Goal: Task Accomplishment & Management: Manage account settings

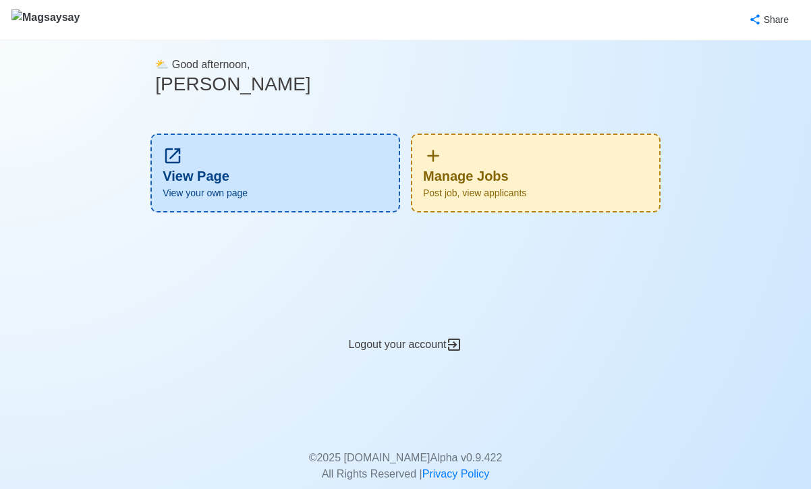
click at [529, 184] on div "Manage Jobs Post job, view applicants" at bounding box center [536, 173] width 250 height 79
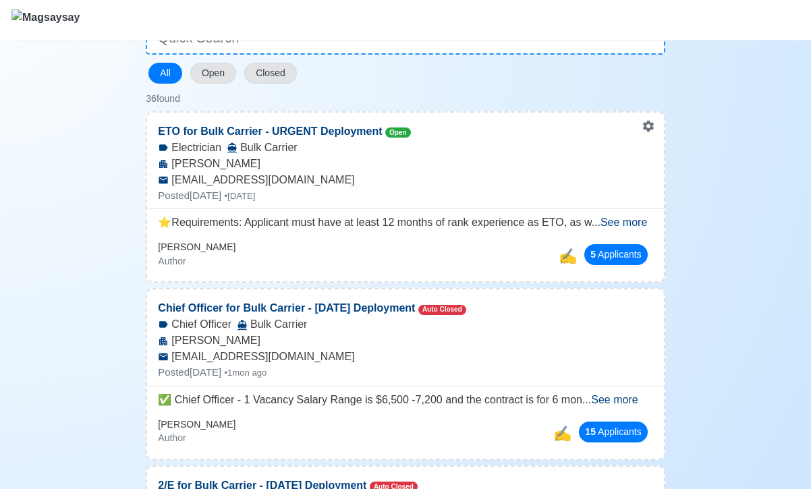
scroll to position [118, 0]
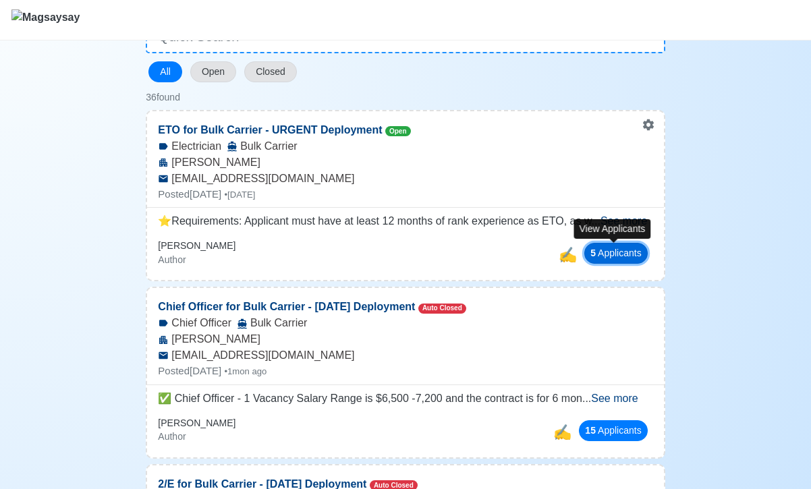
click at [624, 248] on button "5 Applicant s" at bounding box center [615, 253] width 63 height 21
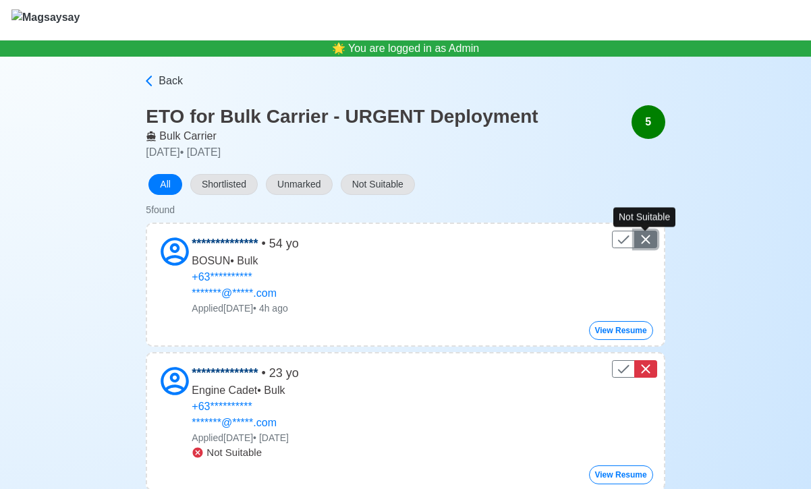
click at [645, 238] on icon "Control" at bounding box center [645, 239] width 9 height 9
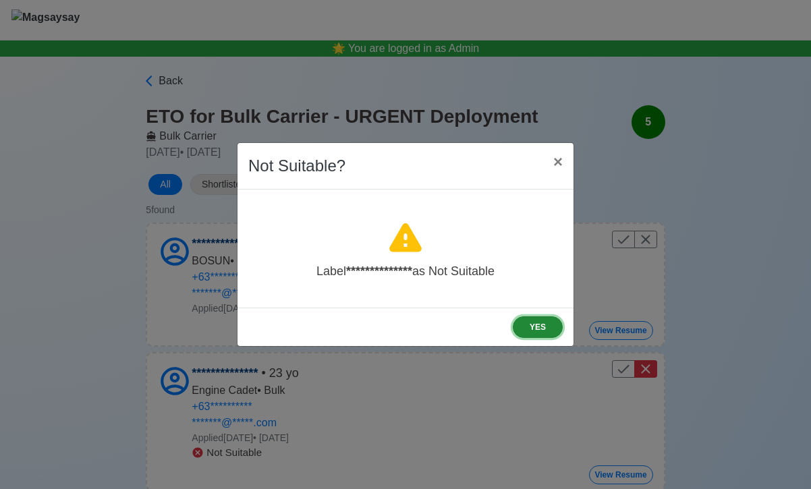
click at [535, 325] on button "YES" at bounding box center [538, 327] width 50 height 22
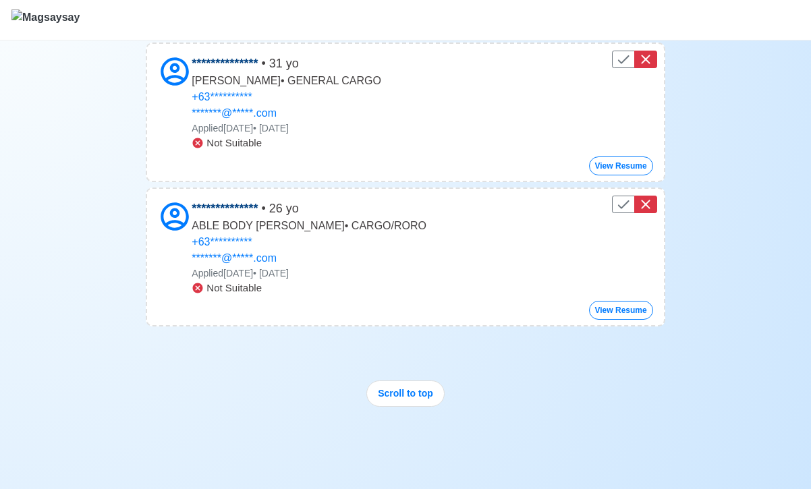
scroll to position [645, 0]
